Goal: Task Accomplishment & Management: Use online tool/utility

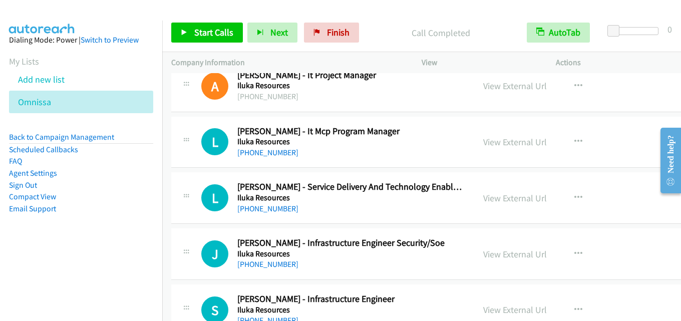
scroll to position [6560, 0]
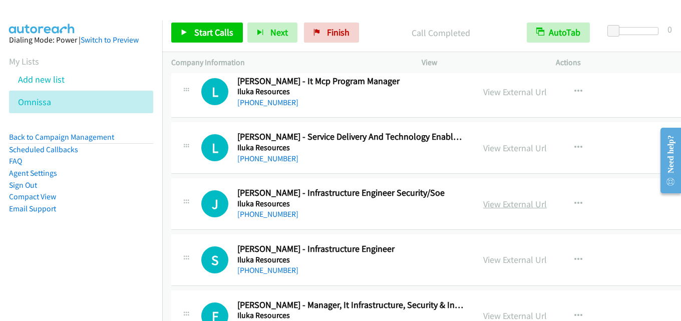
click at [505, 203] on link "View External Url" at bounding box center [515, 204] width 64 height 12
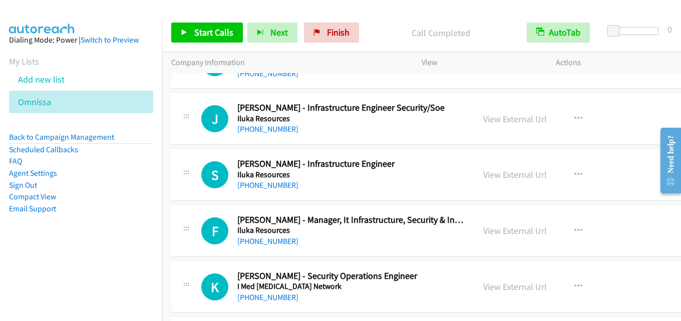
scroll to position [6660, 0]
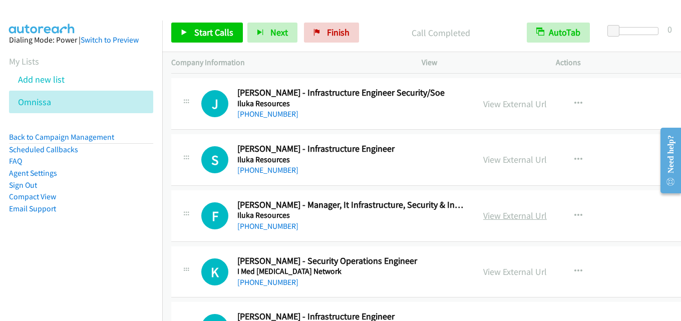
click at [501, 218] on link "View External Url" at bounding box center [515, 216] width 64 height 12
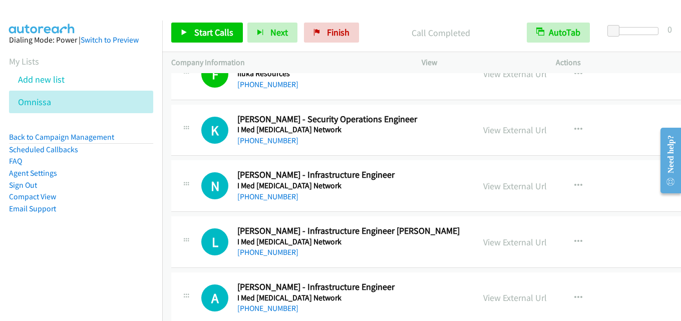
scroll to position [6811, 0]
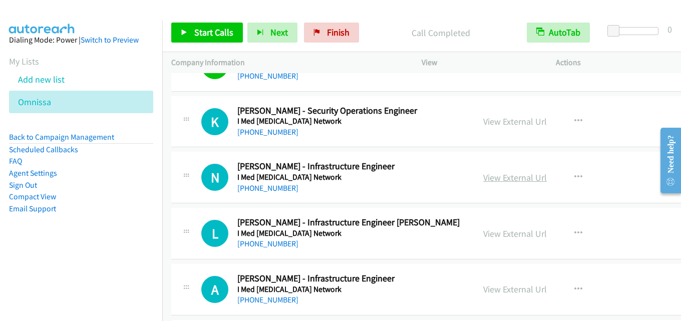
click at [495, 179] on link "View External Url" at bounding box center [515, 178] width 64 height 12
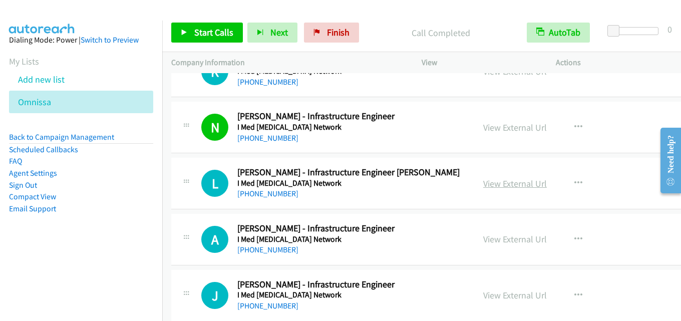
click at [517, 186] on link "View External Url" at bounding box center [515, 184] width 64 height 12
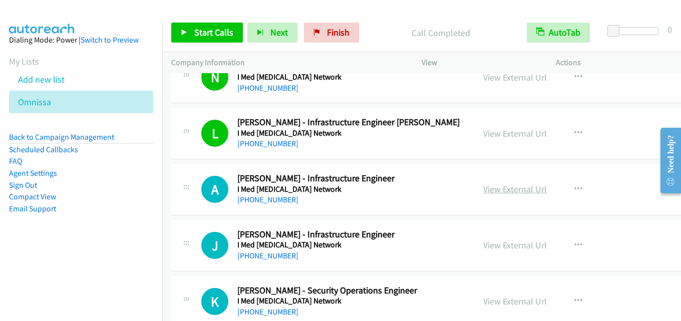
click at [510, 186] on link "View External Url" at bounding box center [515, 189] width 64 height 12
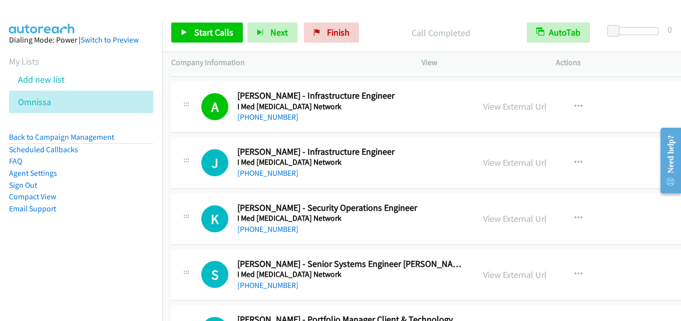
scroll to position [7061, 0]
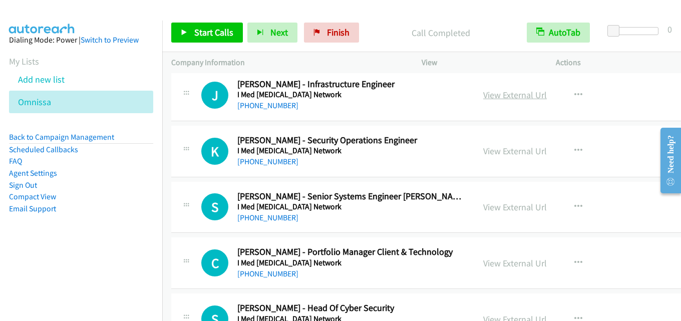
click at [518, 99] on link "View External Url" at bounding box center [515, 95] width 64 height 12
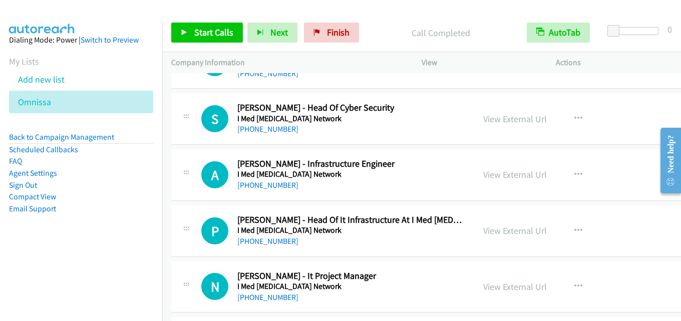
scroll to position [7311, 0]
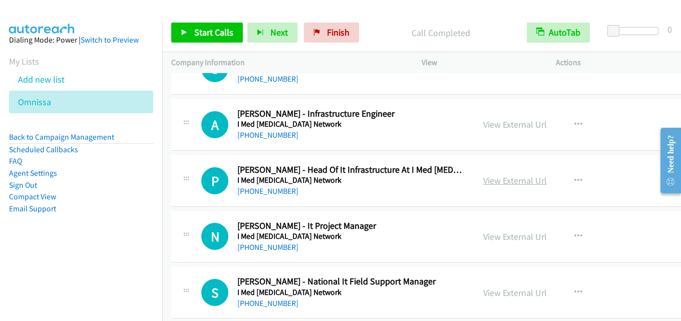
click at [494, 179] on link "View External Url" at bounding box center [515, 181] width 64 height 12
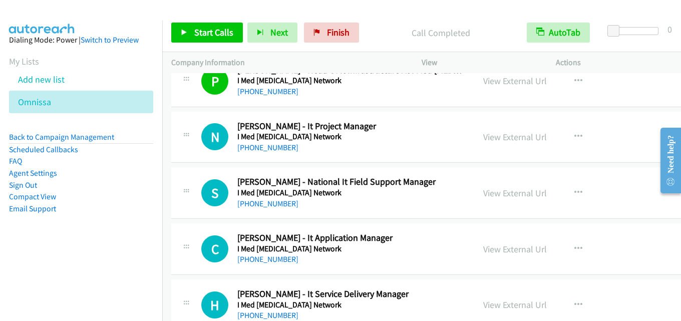
scroll to position [7412, 0]
click at [511, 138] on link "View External Url" at bounding box center [515, 137] width 64 height 12
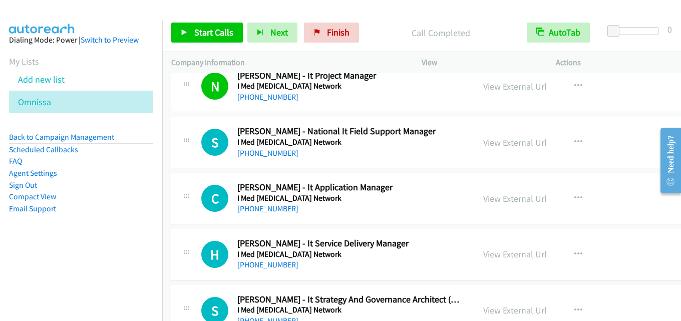
scroll to position [7512, 0]
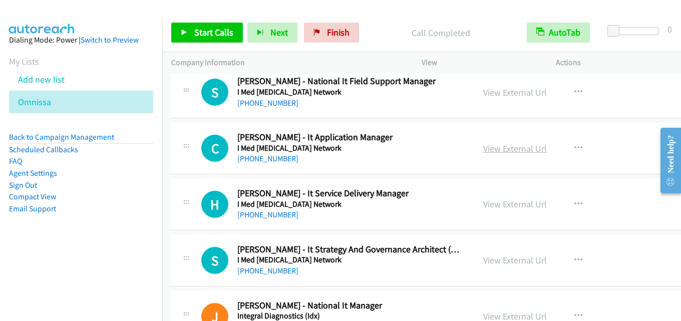
click at [521, 144] on link "View External Url" at bounding box center [515, 149] width 64 height 12
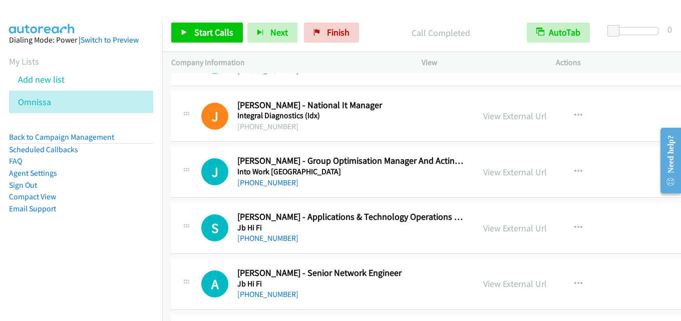
scroll to position [7762, 0]
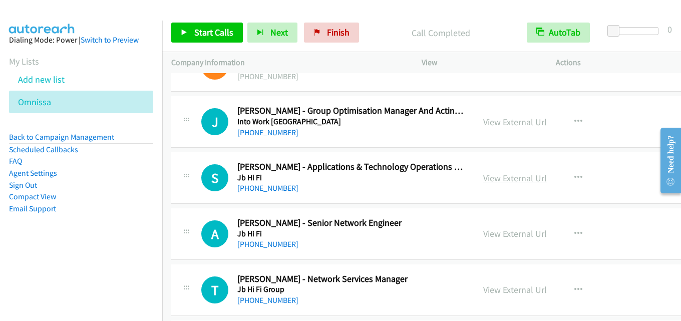
click at [506, 180] on link "View External Url" at bounding box center [515, 178] width 64 height 12
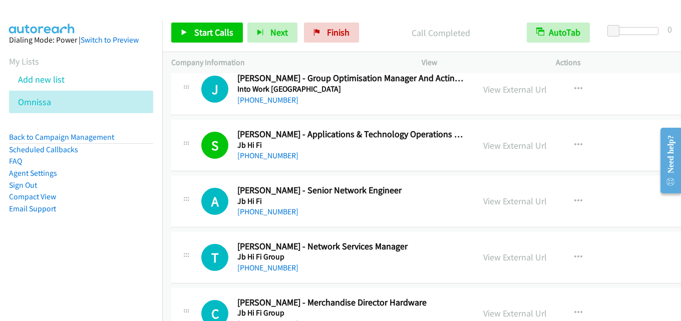
scroll to position [7812, 0]
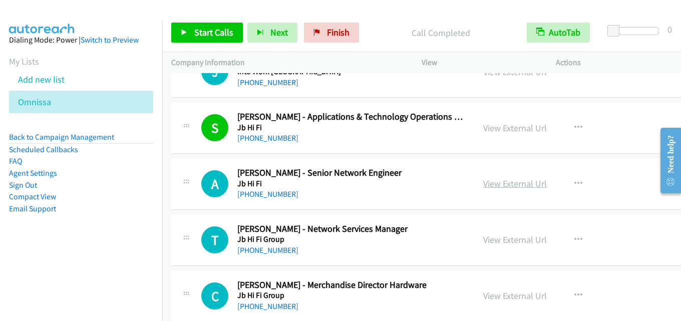
click at [495, 185] on link "View External Url" at bounding box center [515, 184] width 64 height 12
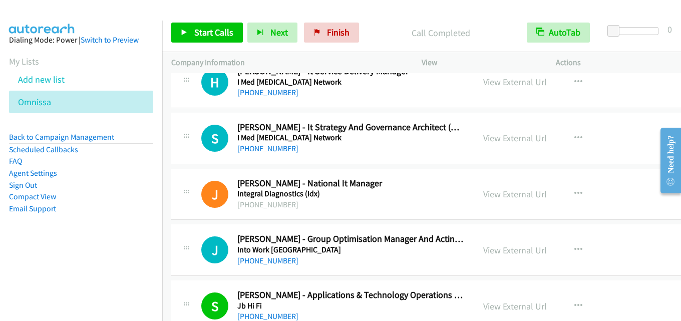
scroll to position [7612, 0]
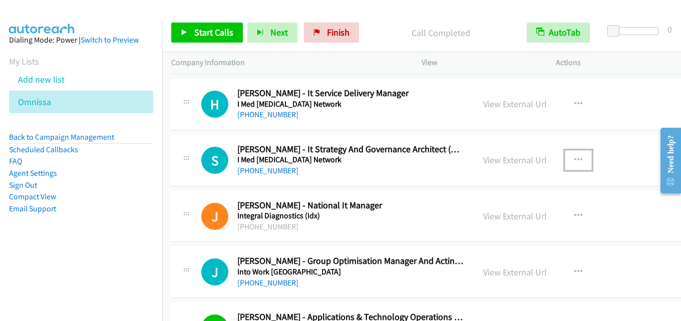
click at [571, 155] on button "button" at bounding box center [578, 160] width 27 height 20
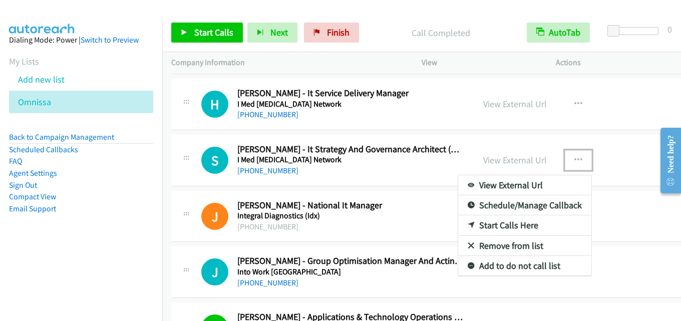
click at [517, 223] on link "Start Calls Here" at bounding box center [524, 225] width 133 height 20
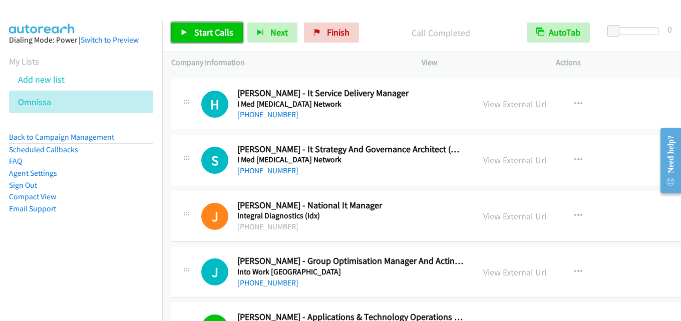
click at [219, 31] on span "Start Calls" at bounding box center [213, 33] width 39 height 12
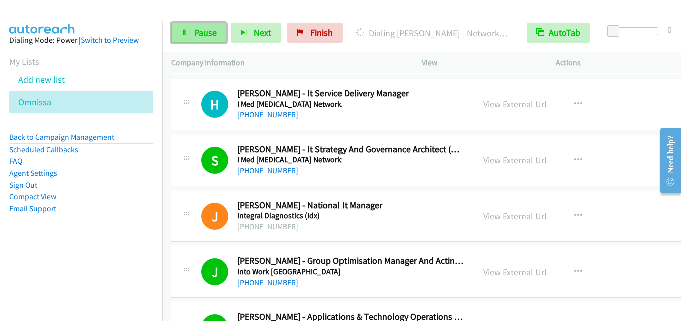
click at [195, 37] on span "Pause" at bounding box center [205, 33] width 23 height 12
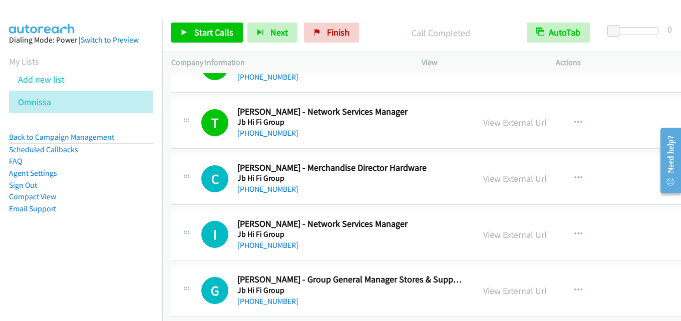
scroll to position [7912, 0]
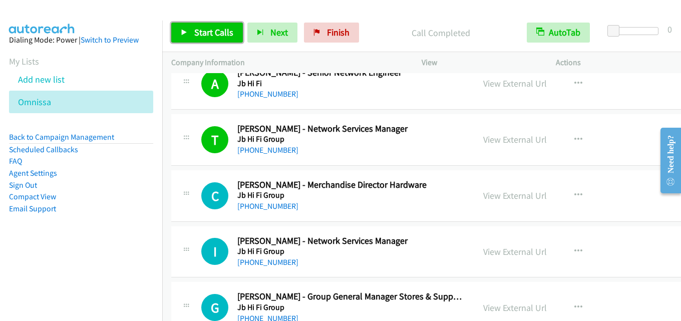
click at [217, 32] on span "Start Calls" at bounding box center [213, 33] width 39 height 12
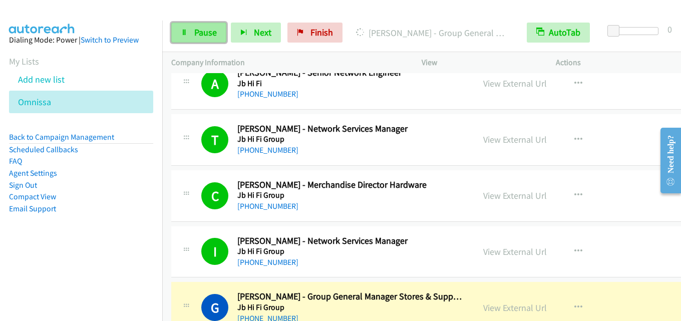
click at [205, 38] on link "Pause" at bounding box center [198, 33] width 55 height 20
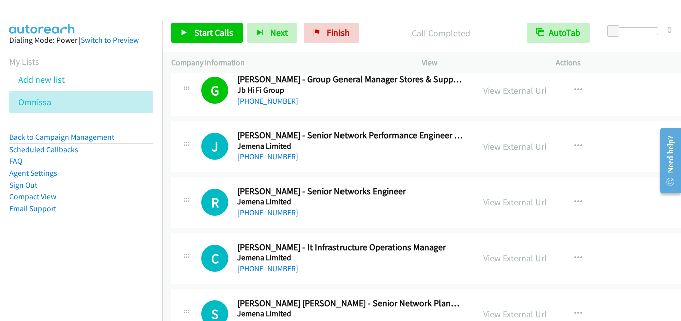
scroll to position [8113, 0]
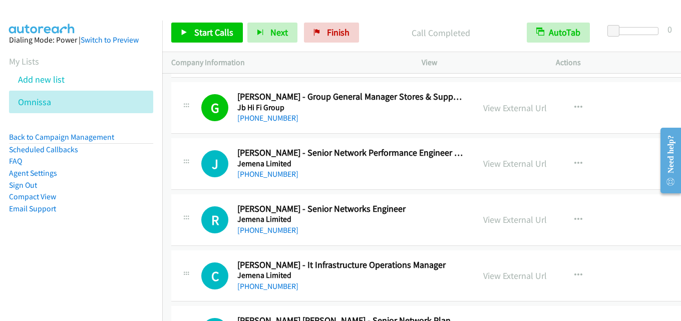
click at [474, 11] on div at bounding box center [336, 19] width 672 height 39
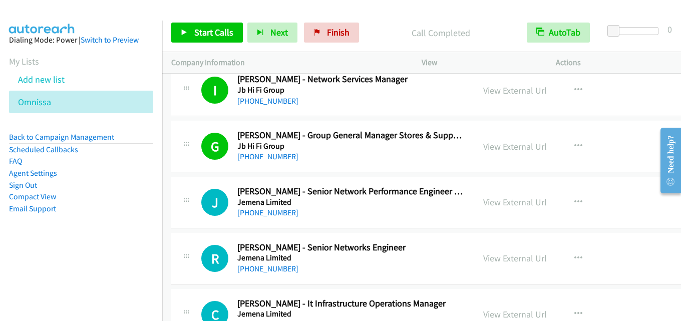
scroll to position [8063, 0]
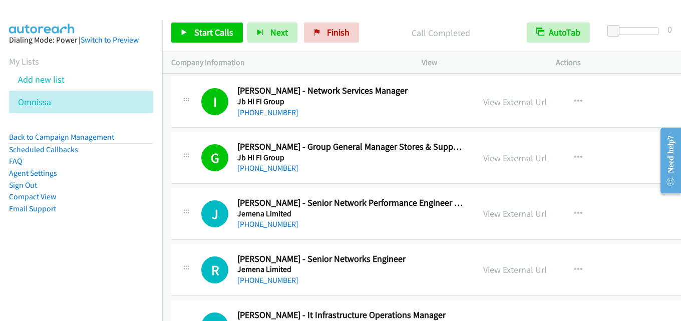
click at [525, 159] on link "View External Url" at bounding box center [515, 158] width 64 height 12
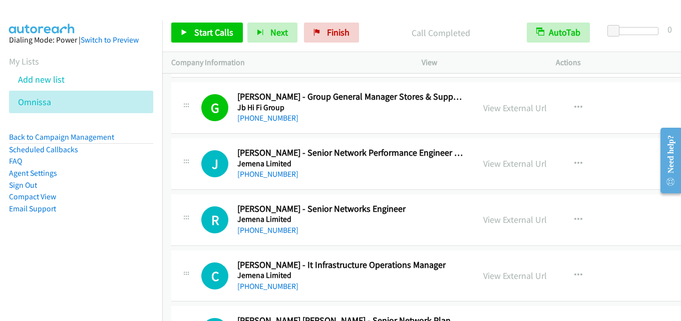
scroll to position [8163, 0]
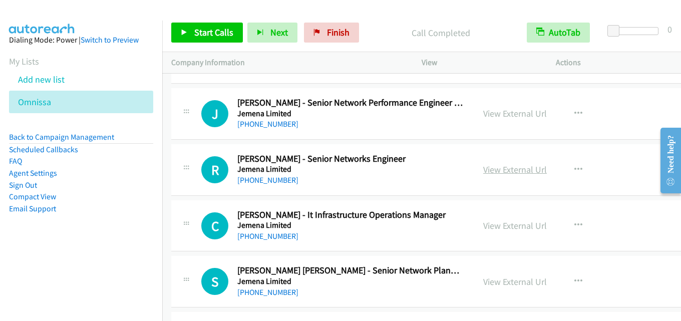
click at [514, 167] on link "View External Url" at bounding box center [515, 170] width 64 height 12
click at [518, 164] on link "View External Url" at bounding box center [515, 170] width 64 height 12
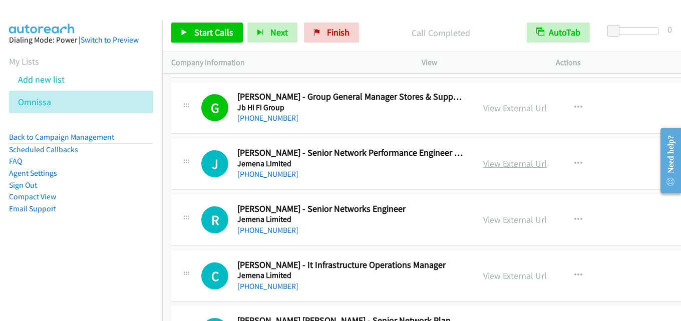
click at [519, 164] on link "View External Url" at bounding box center [515, 164] width 64 height 12
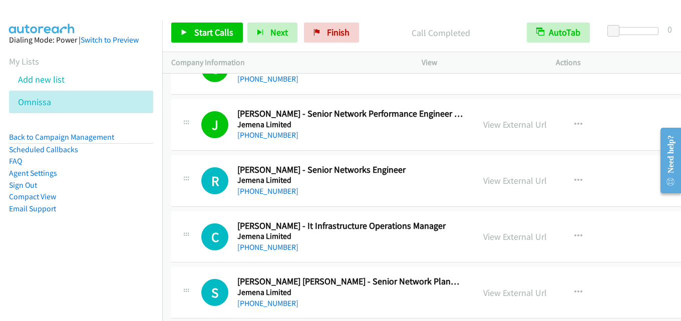
scroll to position [8163, 0]
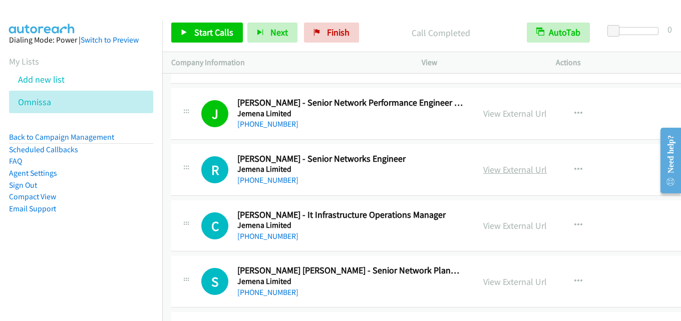
click at [493, 171] on link "View External Url" at bounding box center [515, 170] width 64 height 12
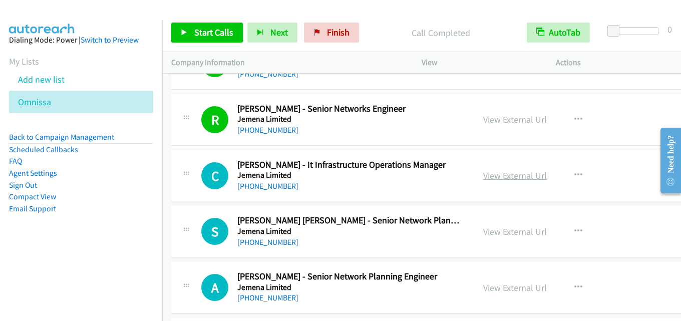
click at [502, 174] on link "View External Url" at bounding box center [515, 176] width 64 height 12
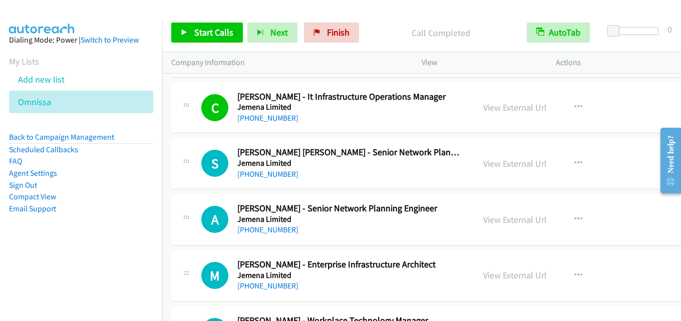
scroll to position [8313, 0]
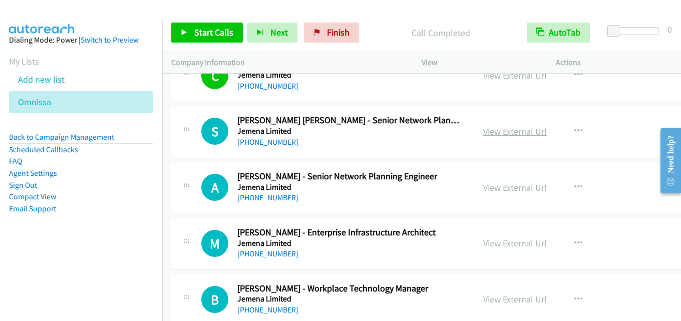
click at [497, 136] on link "View External Url" at bounding box center [515, 132] width 64 height 12
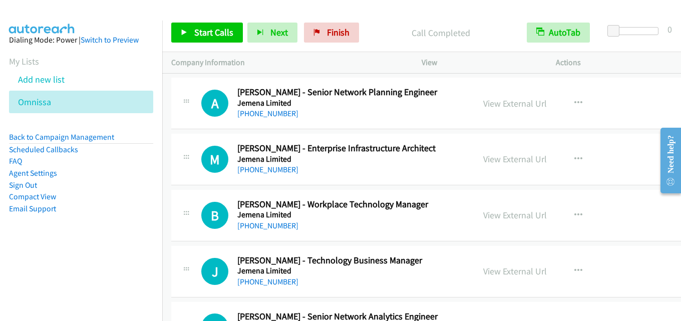
scroll to position [8413, 0]
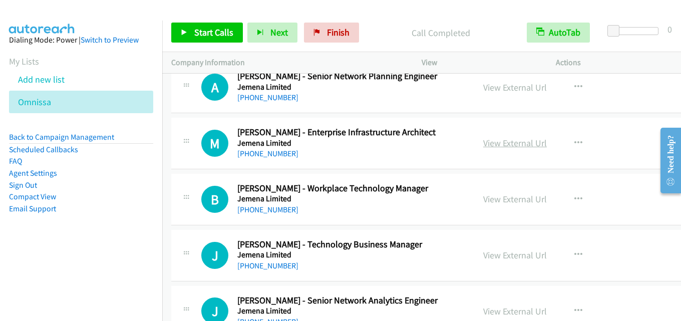
click at [528, 141] on link "View External Url" at bounding box center [515, 143] width 64 height 12
click at [502, 200] on link "View External Url" at bounding box center [515, 199] width 64 height 12
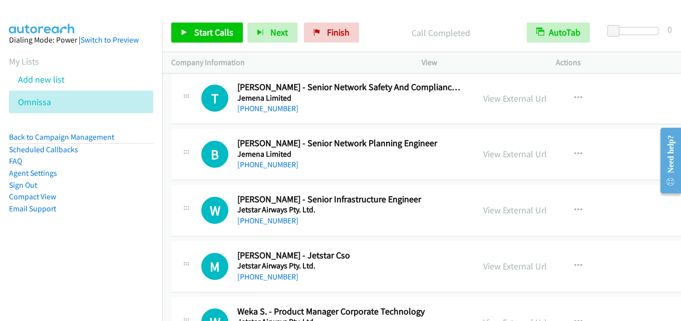
scroll to position [9315, 0]
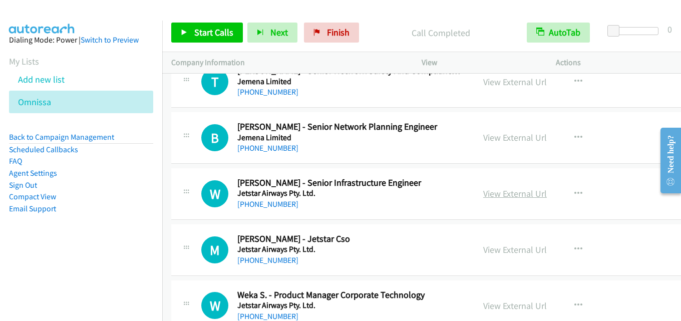
click at [495, 195] on link "View External Url" at bounding box center [515, 194] width 64 height 12
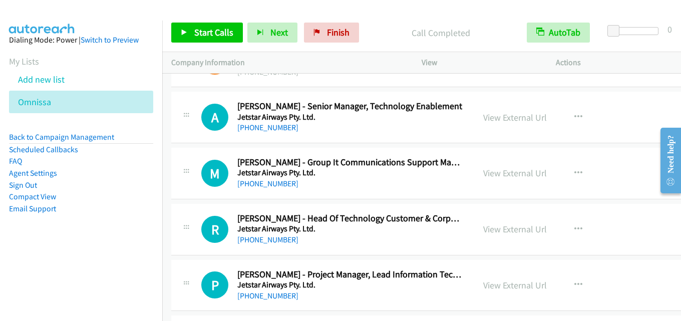
scroll to position [9665, 0]
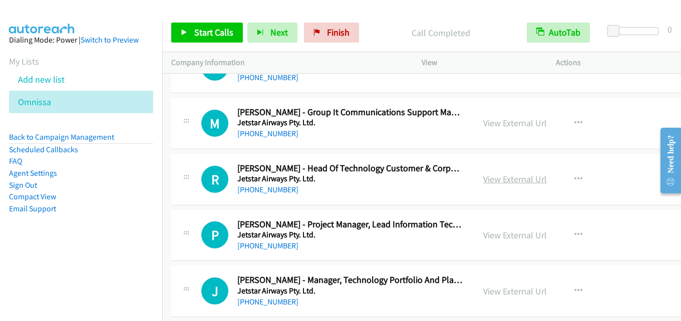
click at [494, 179] on link "View External Url" at bounding box center [515, 179] width 64 height 12
click at [496, 175] on link "View External Url" at bounding box center [515, 179] width 64 height 12
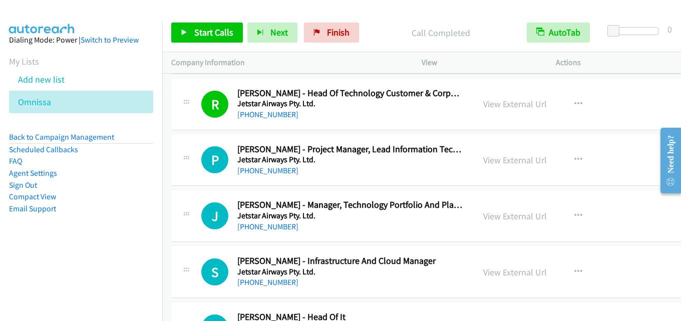
scroll to position [9765, 0]
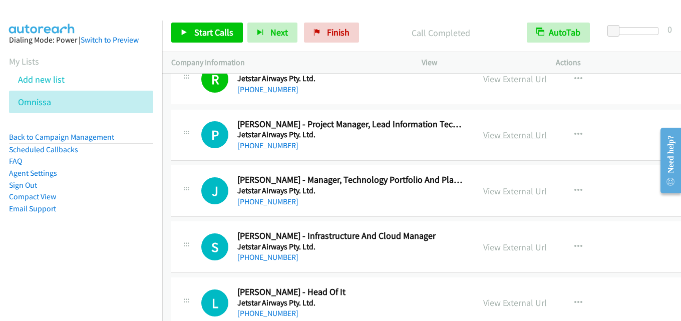
click at [518, 139] on link "View External Url" at bounding box center [515, 135] width 64 height 12
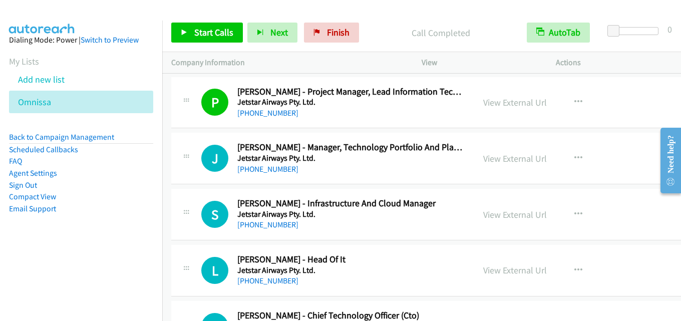
scroll to position [9815, 0]
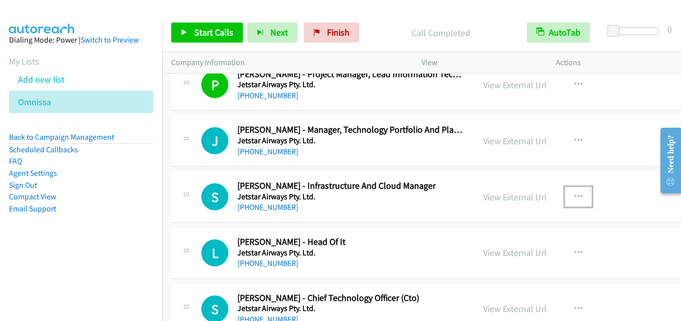
click at [574, 199] on icon "button" at bounding box center [578, 197] width 8 height 8
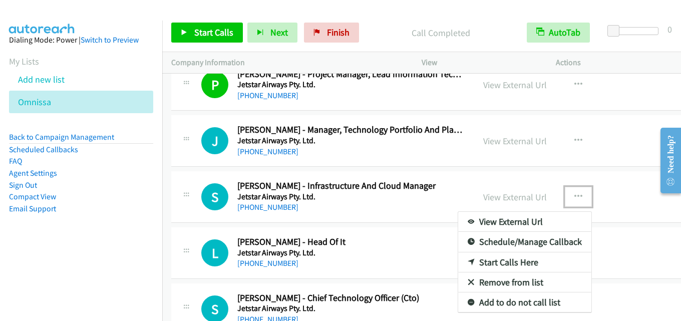
click at [515, 259] on link "Start Calls Here" at bounding box center [524, 262] width 133 height 20
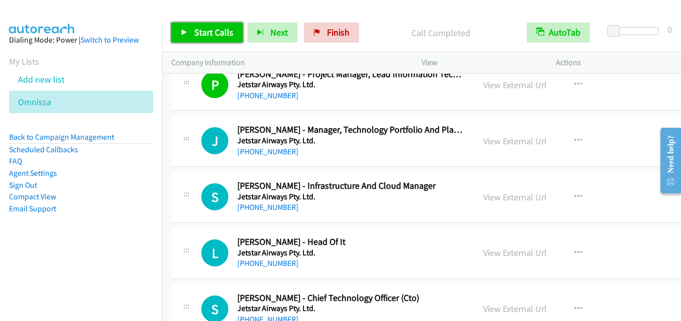
click at [214, 25] on link "Start Calls" at bounding box center [207, 33] width 72 height 20
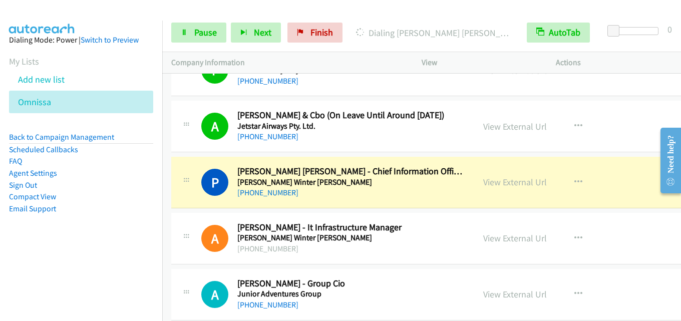
scroll to position [10216, 0]
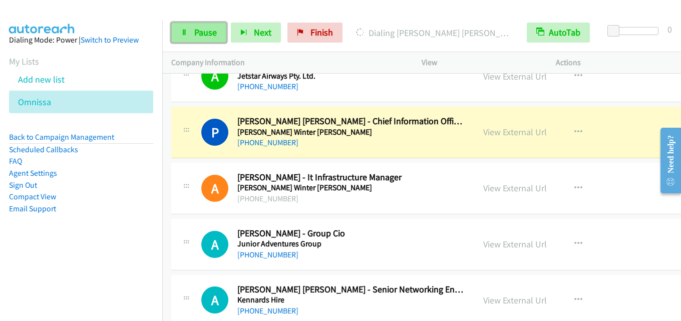
click at [190, 34] on link "Pause" at bounding box center [198, 33] width 55 height 20
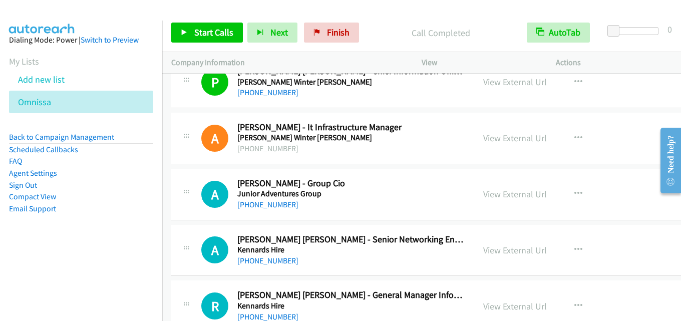
scroll to position [10316, 0]
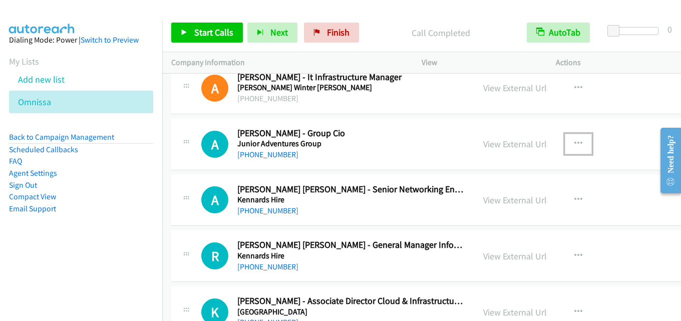
click at [579, 142] on icon "button" at bounding box center [578, 144] width 8 height 8
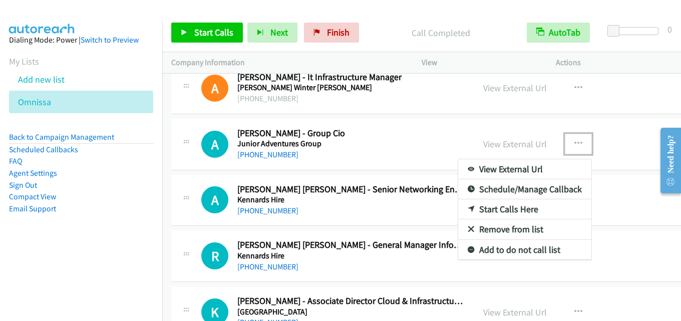
click at [512, 206] on link "Start Calls Here" at bounding box center [524, 209] width 133 height 20
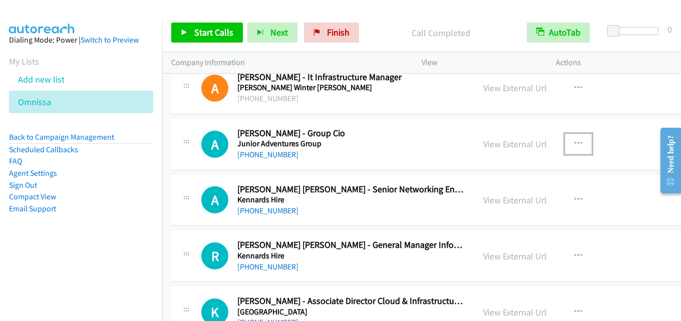
click at [576, 140] on icon "button" at bounding box center [578, 144] width 8 height 8
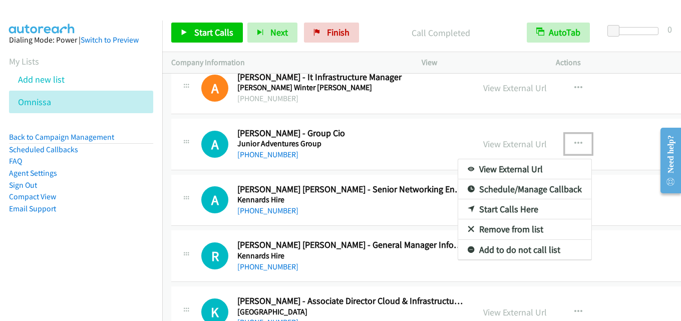
click at [520, 205] on link "Start Calls Here" at bounding box center [524, 209] width 133 height 20
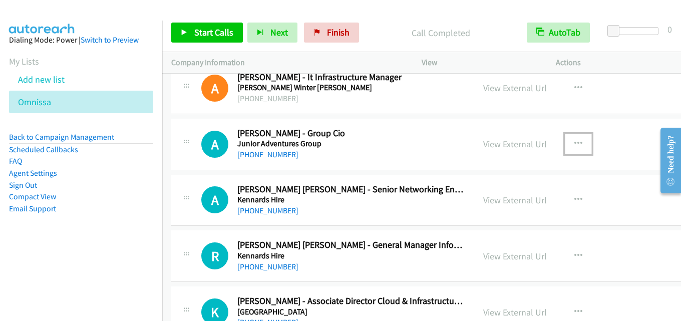
click at [574, 145] on icon "button" at bounding box center [578, 144] width 8 height 8
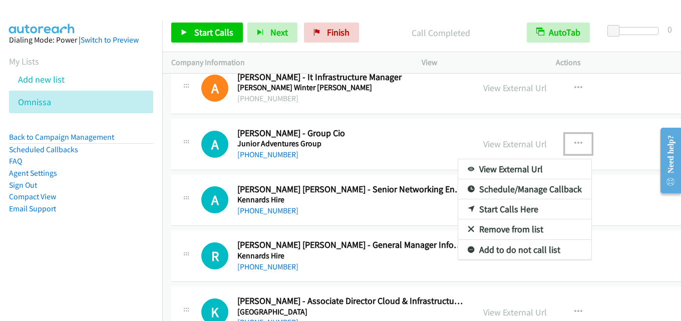
click at [528, 206] on link "Start Calls Here" at bounding box center [524, 209] width 133 height 20
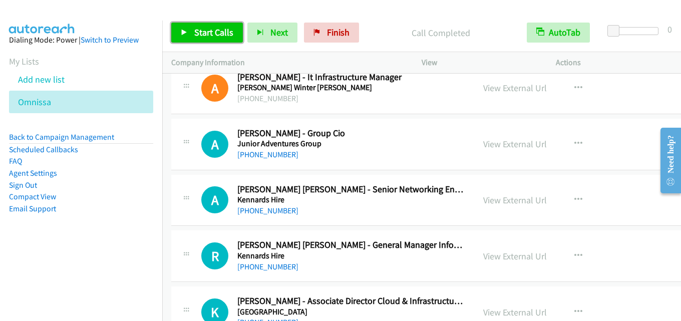
click at [216, 31] on span "Start Calls" at bounding box center [213, 33] width 39 height 12
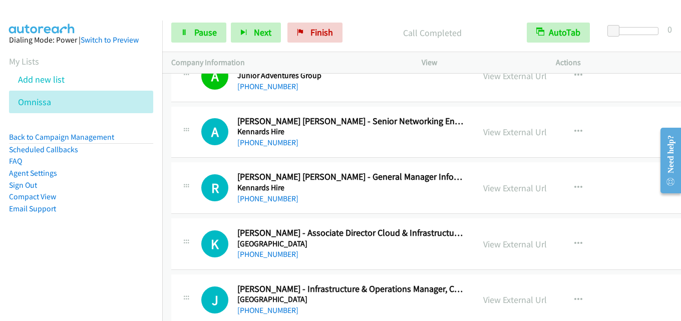
scroll to position [10366, 0]
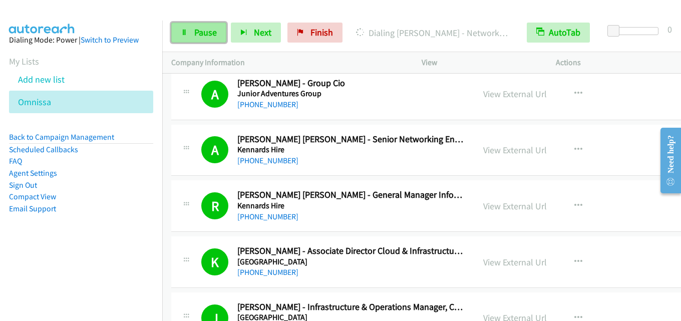
click at [210, 34] on span "Pause" at bounding box center [205, 33] width 23 height 12
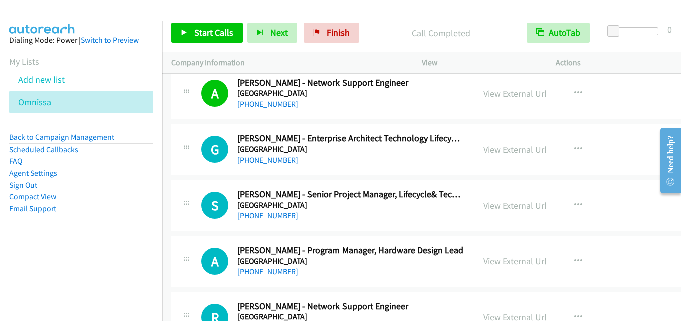
scroll to position [10717, 0]
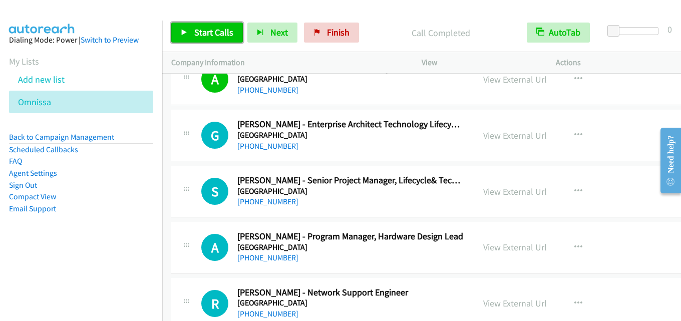
click at [218, 28] on span "Start Calls" at bounding box center [213, 33] width 39 height 12
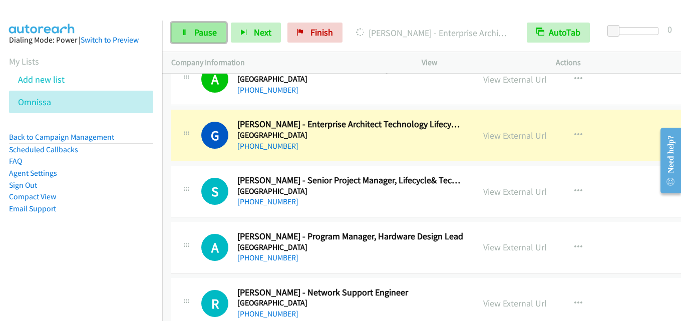
click at [203, 35] on span "Pause" at bounding box center [205, 33] width 23 height 12
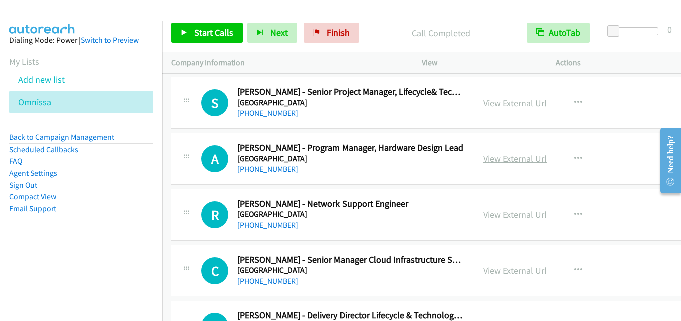
scroll to position [10817, 0]
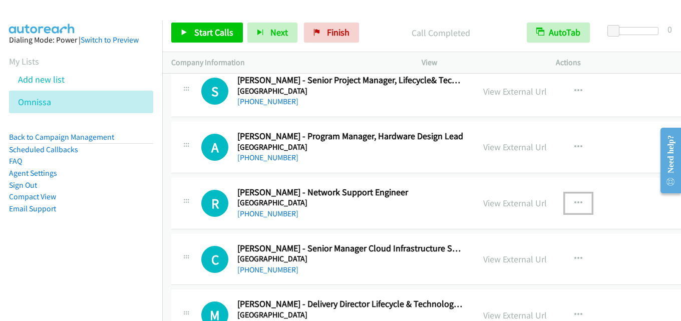
click at [574, 201] on icon "button" at bounding box center [578, 203] width 8 height 8
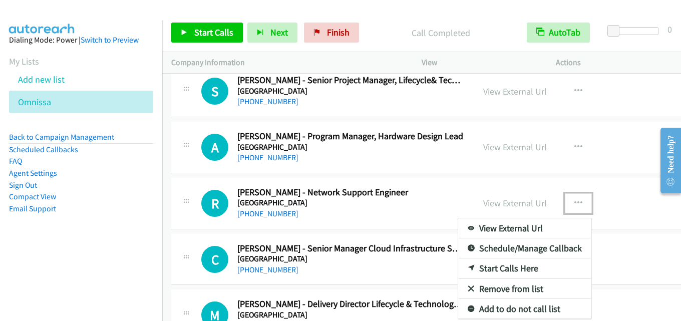
click at [507, 271] on link "Start Calls Here" at bounding box center [524, 268] width 133 height 20
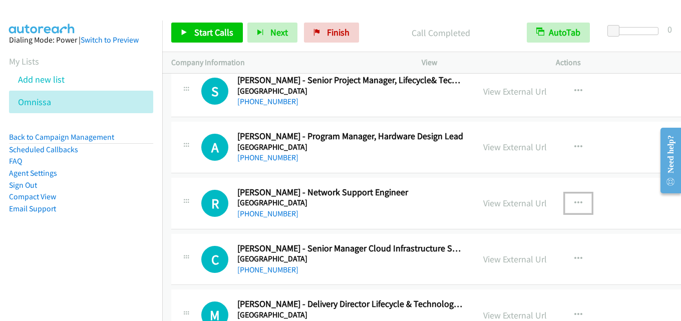
click at [577, 200] on icon "button" at bounding box center [578, 203] width 8 height 8
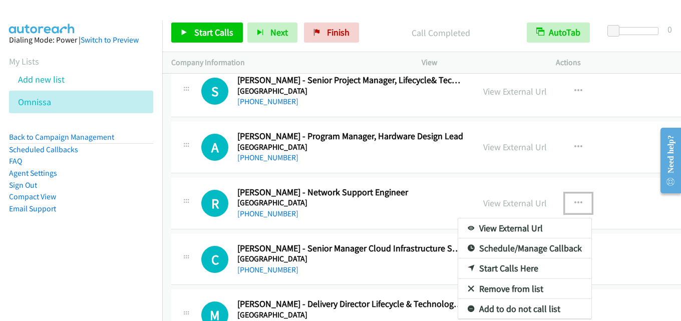
click at [518, 266] on link "Start Calls Here" at bounding box center [524, 268] width 133 height 20
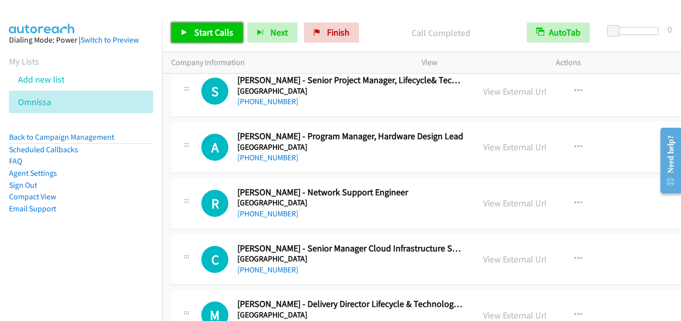
click at [190, 26] on link "Start Calls" at bounding box center [207, 33] width 72 height 20
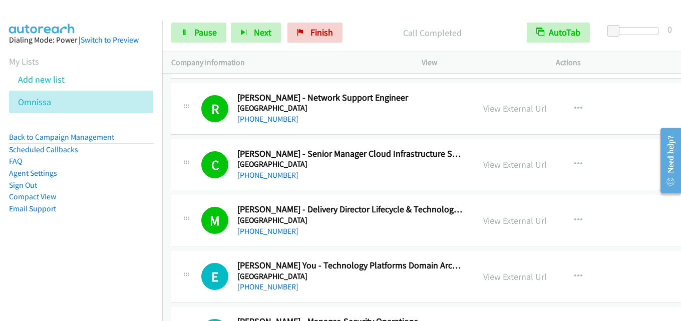
scroll to position [11017, 0]
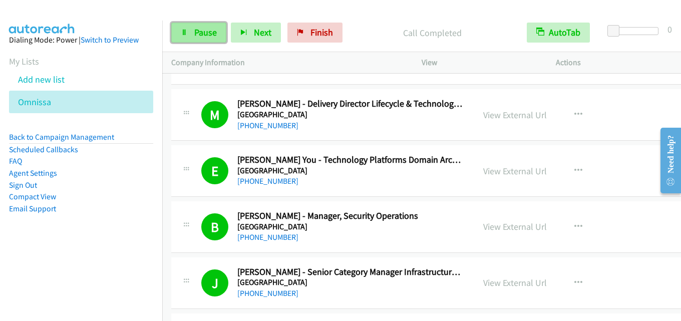
click at [196, 31] on span "Pause" at bounding box center [205, 33] width 23 height 12
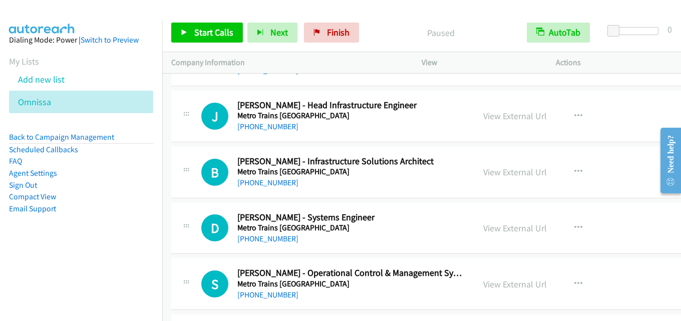
scroll to position [12069, 0]
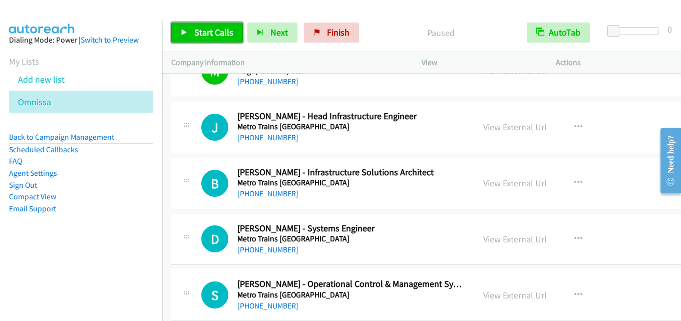
click at [214, 31] on span "Start Calls" at bounding box center [213, 33] width 39 height 12
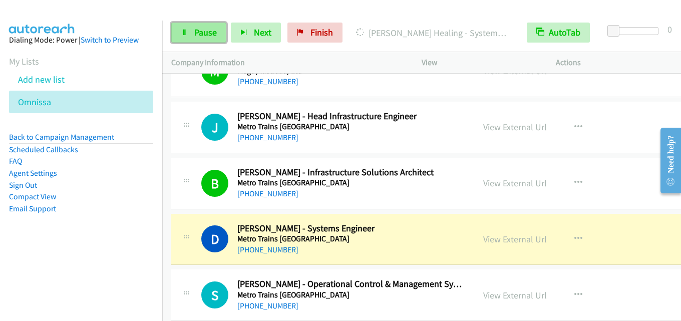
click at [208, 27] on span "Pause" at bounding box center [205, 33] width 23 height 12
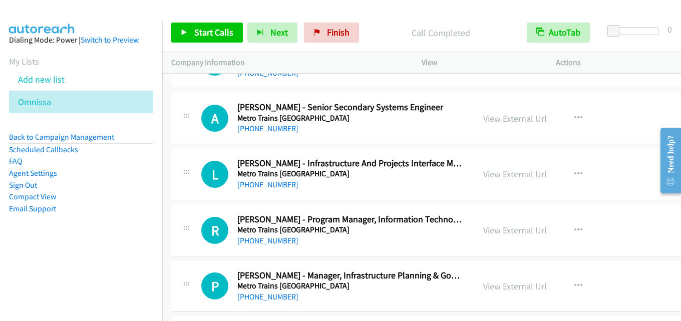
scroll to position [12319, 0]
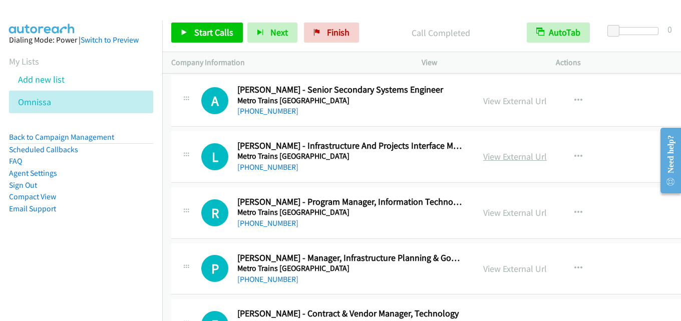
click at [495, 152] on link "View External Url" at bounding box center [515, 157] width 64 height 12
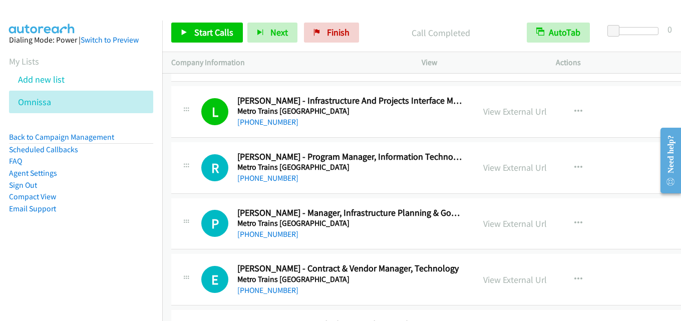
scroll to position [12369, 0]
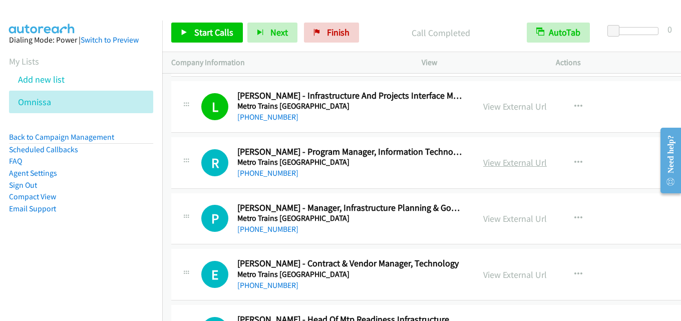
click at [505, 166] on link "View External Url" at bounding box center [515, 163] width 64 height 12
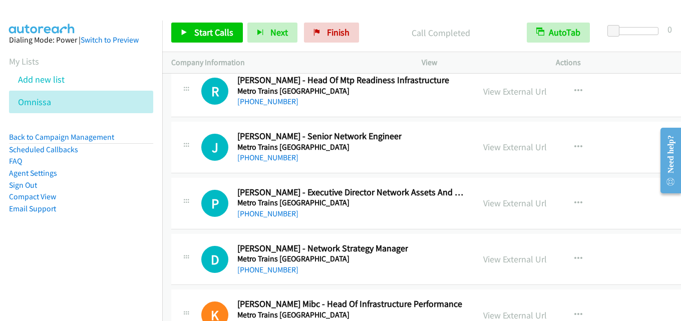
scroll to position [12620, 0]
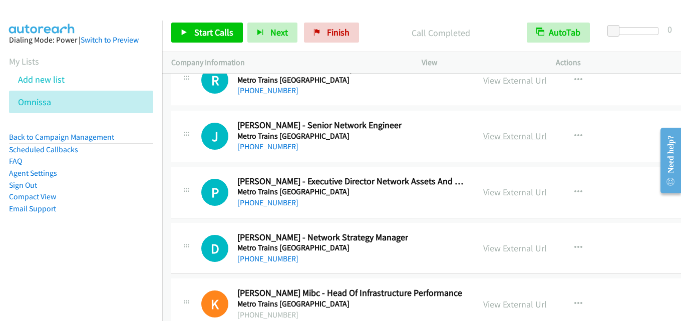
click at [505, 139] on link "View External Url" at bounding box center [515, 136] width 64 height 12
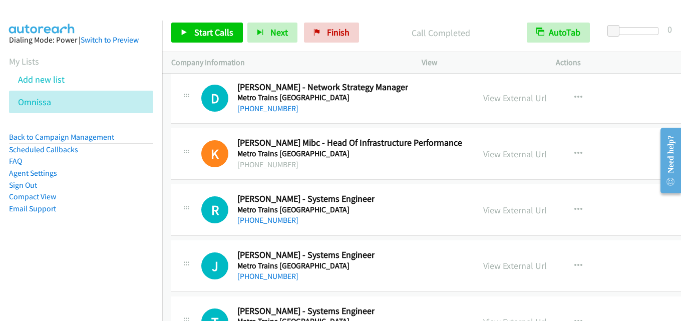
scroll to position [12820, 0]
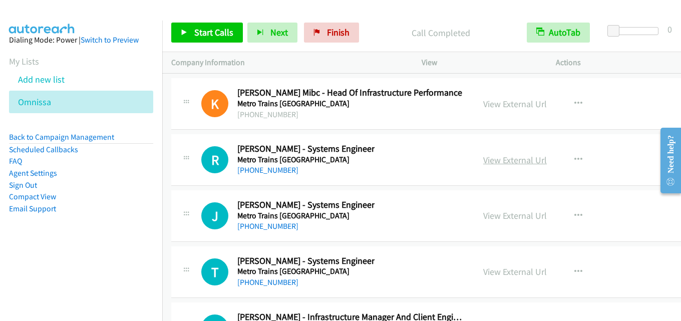
click at [517, 156] on link "View External Url" at bounding box center [515, 160] width 64 height 12
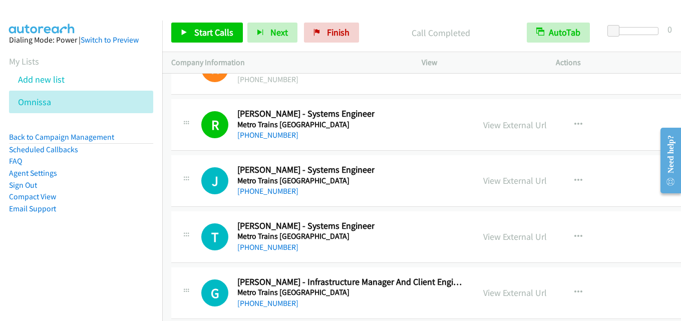
scroll to position [12870, 0]
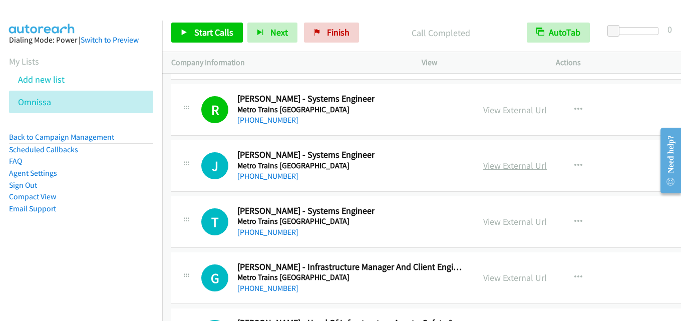
click at [526, 166] on link "View External Url" at bounding box center [515, 166] width 64 height 12
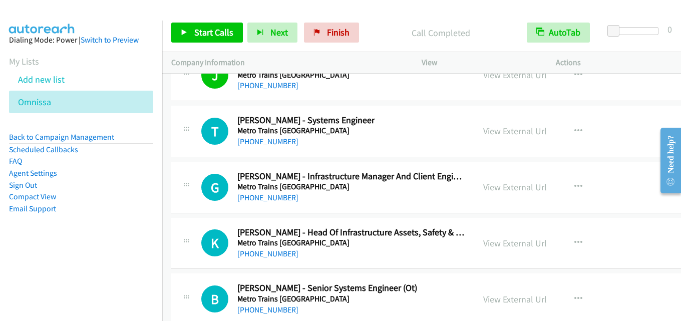
scroll to position [12970, 0]
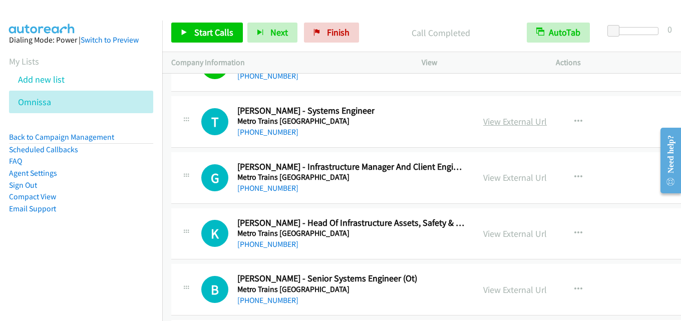
click at [501, 121] on link "View External Url" at bounding box center [515, 122] width 64 height 12
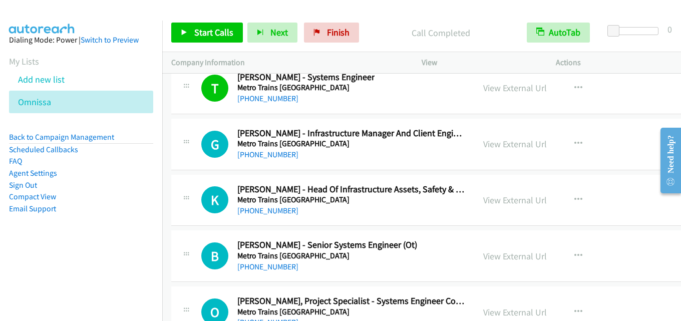
scroll to position [13020, 0]
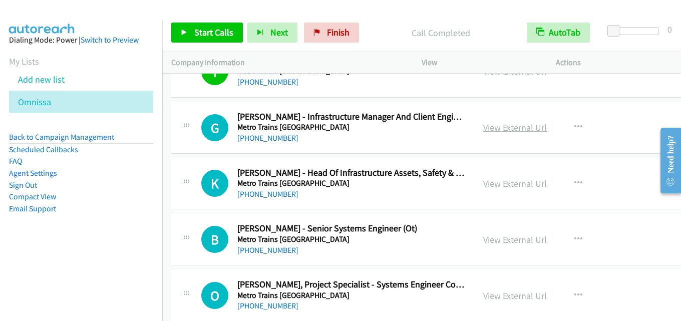
click at [501, 128] on link "View External Url" at bounding box center [515, 128] width 64 height 12
click at [218, 28] on span "Start Calls" at bounding box center [213, 33] width 39 height 12
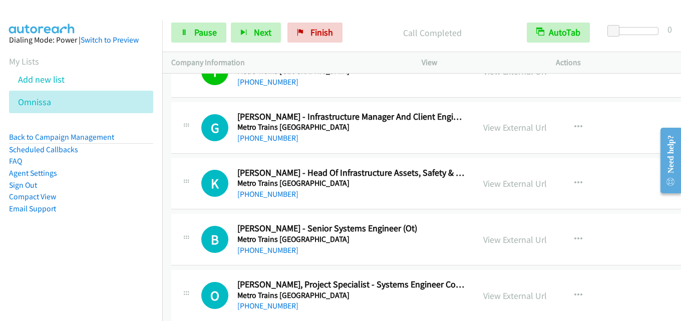
scroll to position [12970, 0]
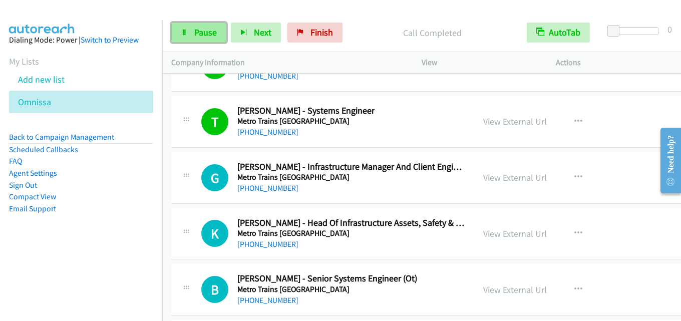
click at [215, 34] on span "Pause" at bounding box center [205, 33] width 23 height 12
